Goal: Task Accomplishment & Management: Use online tool/utility

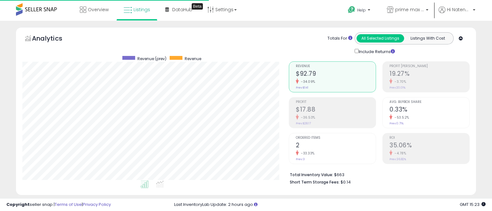
select select "**"
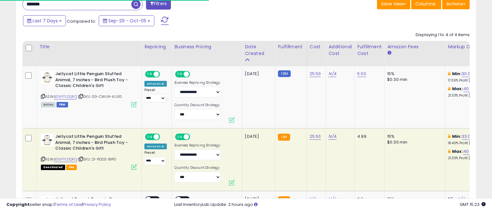
scroll to position [131, 267]
click at [81, 6] on input "*******" at bounding box center [77, 4] width 109 height 11
type input "****"
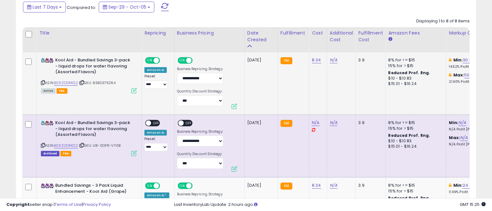
scroll to position [284, 0]
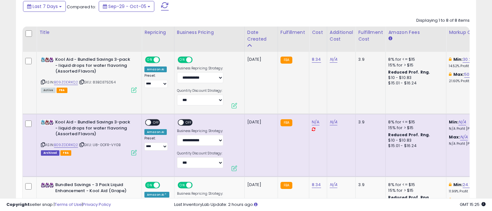
click at [129, 92] on td "Kool Aid - Bundled Savings 3-pack - liquid drops for water flavoring (Assorted …" at bounding box center [89, 83] width 105 height 62
click at [135, 90] on icon at bounding box center [133, 89] width 5 height 5
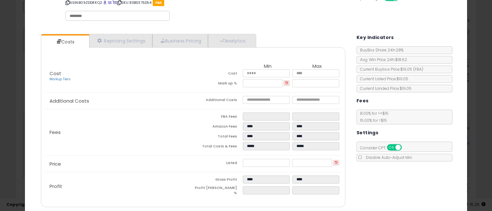
scroll to position [0, 0]
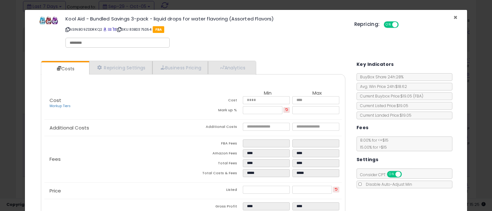
click at [456, 16] on span "×" at bounding box center [455, 17] width 4 height 9
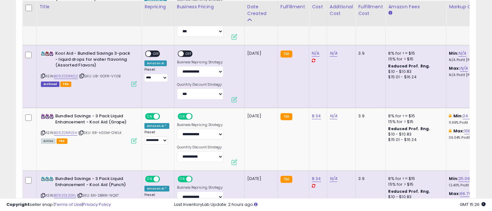
scroll to position [354, 0]
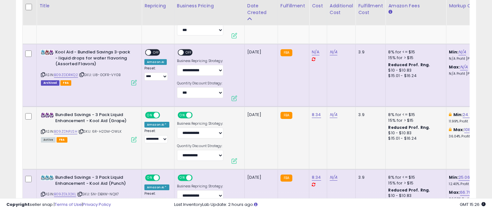
click at [134, 139] on icon at bounding box center [133, 139] width 5 height 5
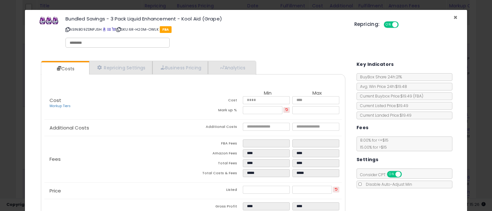
click at [456, 17] on span "×" at bounding box center [455, 17] width 4 height 9
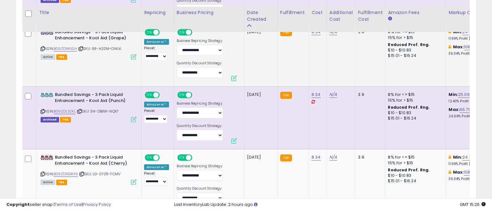
scroll to position [444, 0]
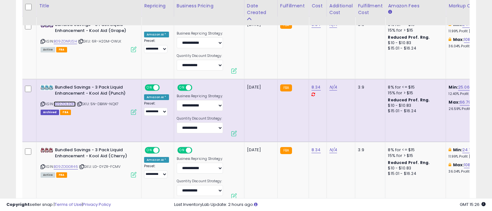
click at [67, 103] on link "B09ZDL32KL" at bounding box center [65, 103] width 22 height 5
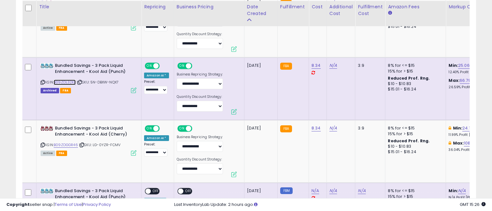
scroll to position [467, 0]
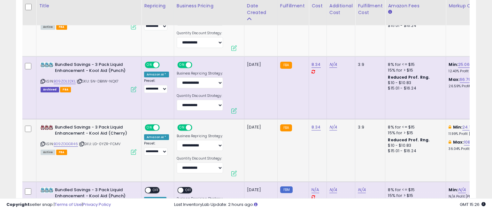
click at [132, 151] on icon at bounding box center [133, 151] width 5 height 5
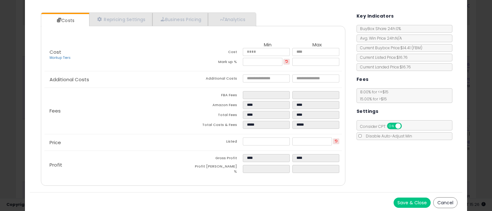
scroll to position [0, 0]
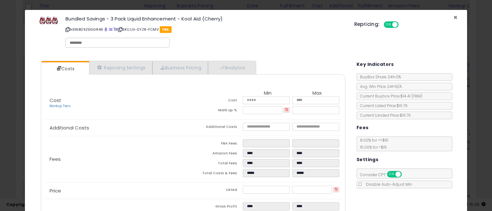
click at [455, 15] on span "×" at bounding box center [455, 17] width 4 height 9
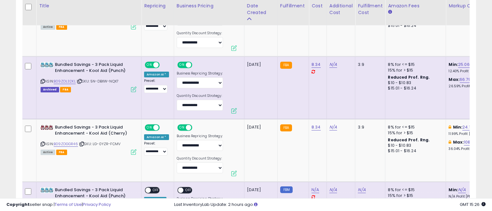
click at [221, 135] on label "Business Repricing Strategy:" at bounding box center [200, 136] width 46 height 4
